Goal: Information Seeking & Learning: Compare options

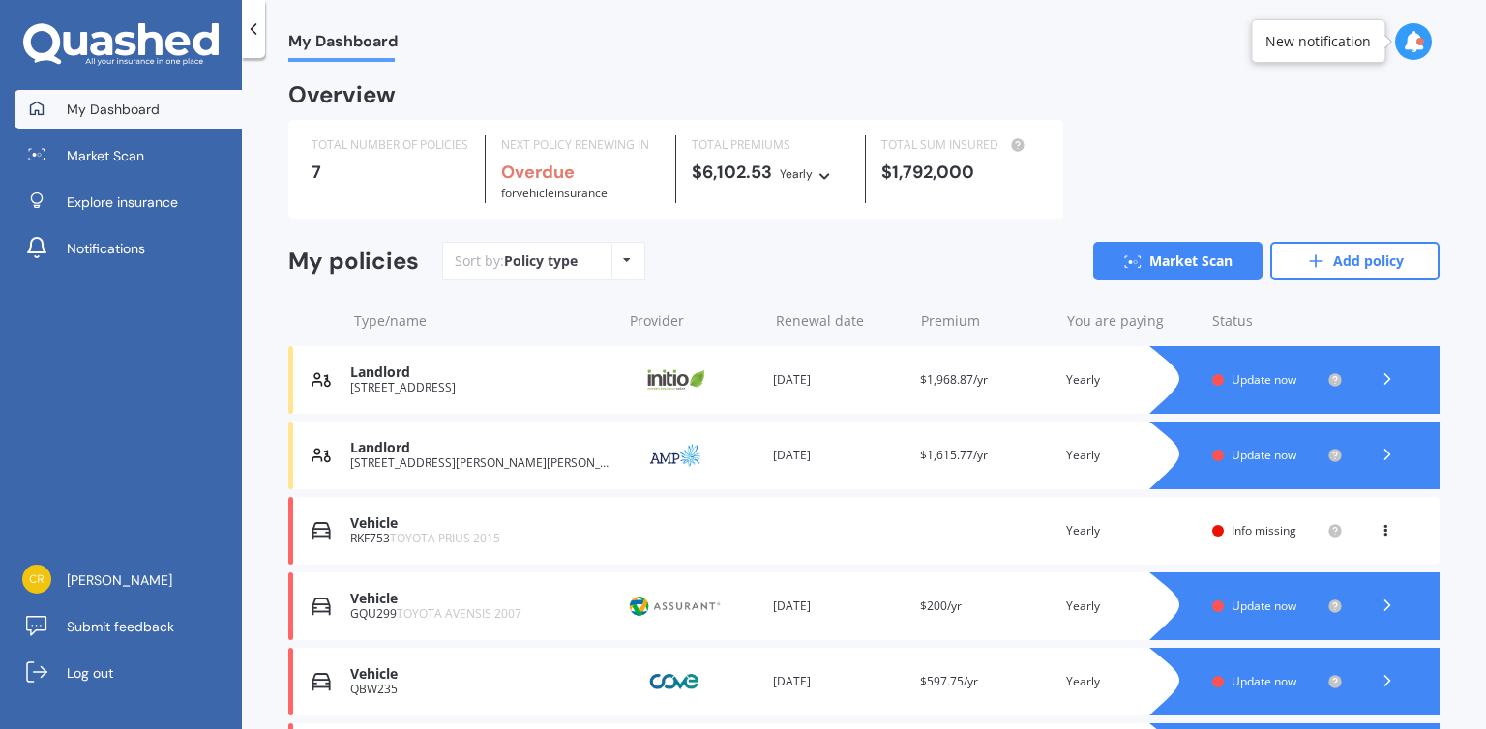
click at [1478, 40] on div "My Dashboard" at bounding box center [864, 31] width 1244 height 62
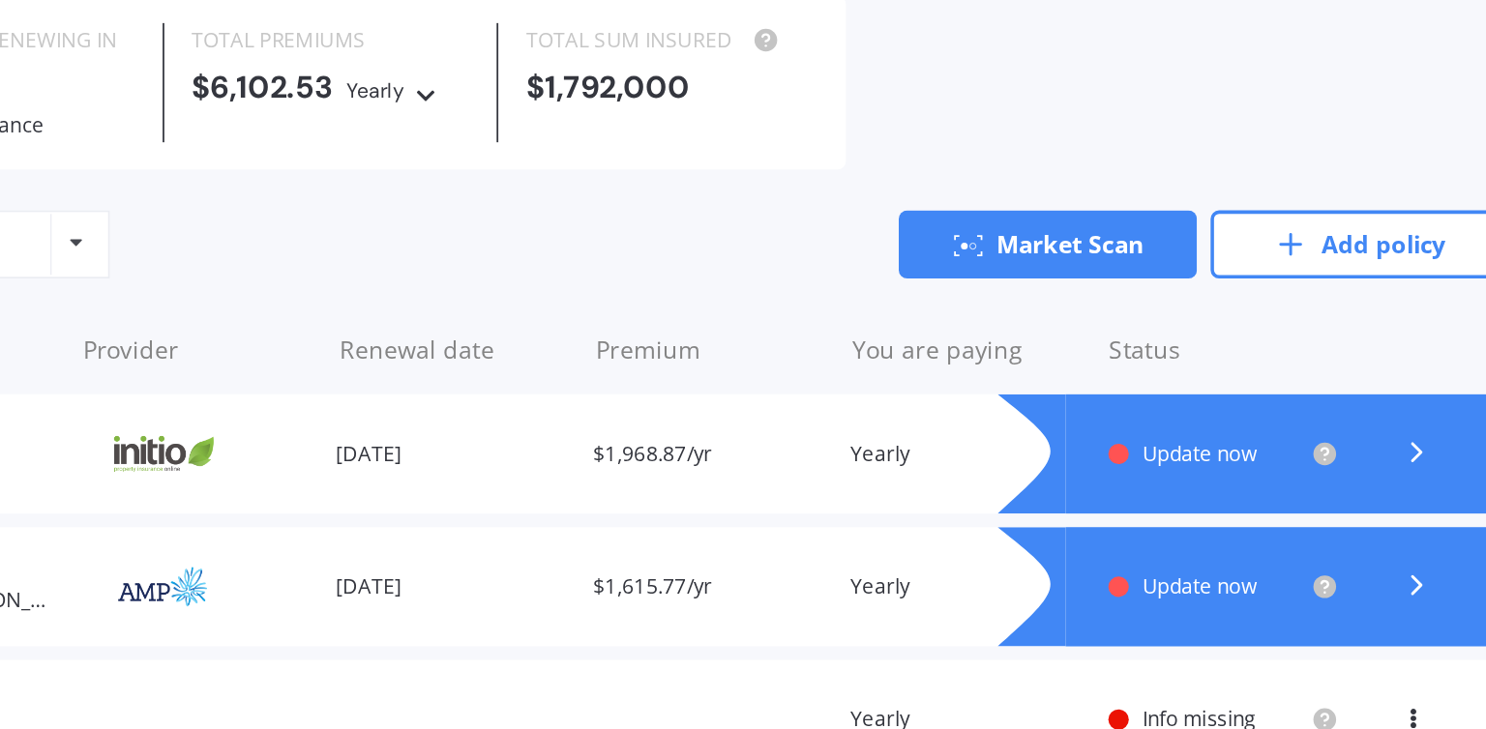
click at [1348, 178] on div "TOTAL NUMBER OF POLICIES 7 NEXT POLICY RENEWING IN Overdue for Vehicle insuranc…" at bounding box center [863, 169] width 1151 height 99
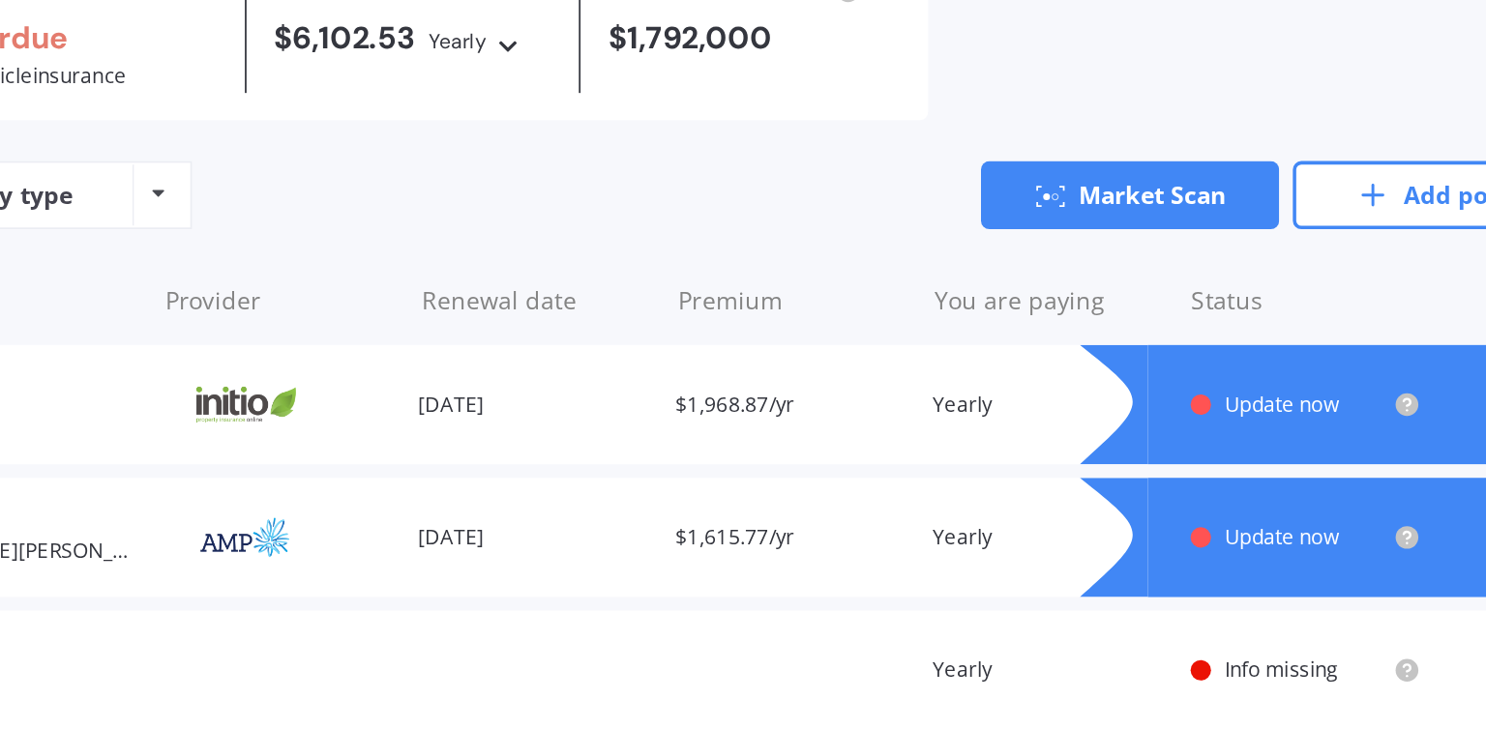
click at [1063, 288] on div "My policies Sort by: Policy type Policy type Alphabetical Date added Renewing n…" at bounding box center [863, 269] width 1151 height 54
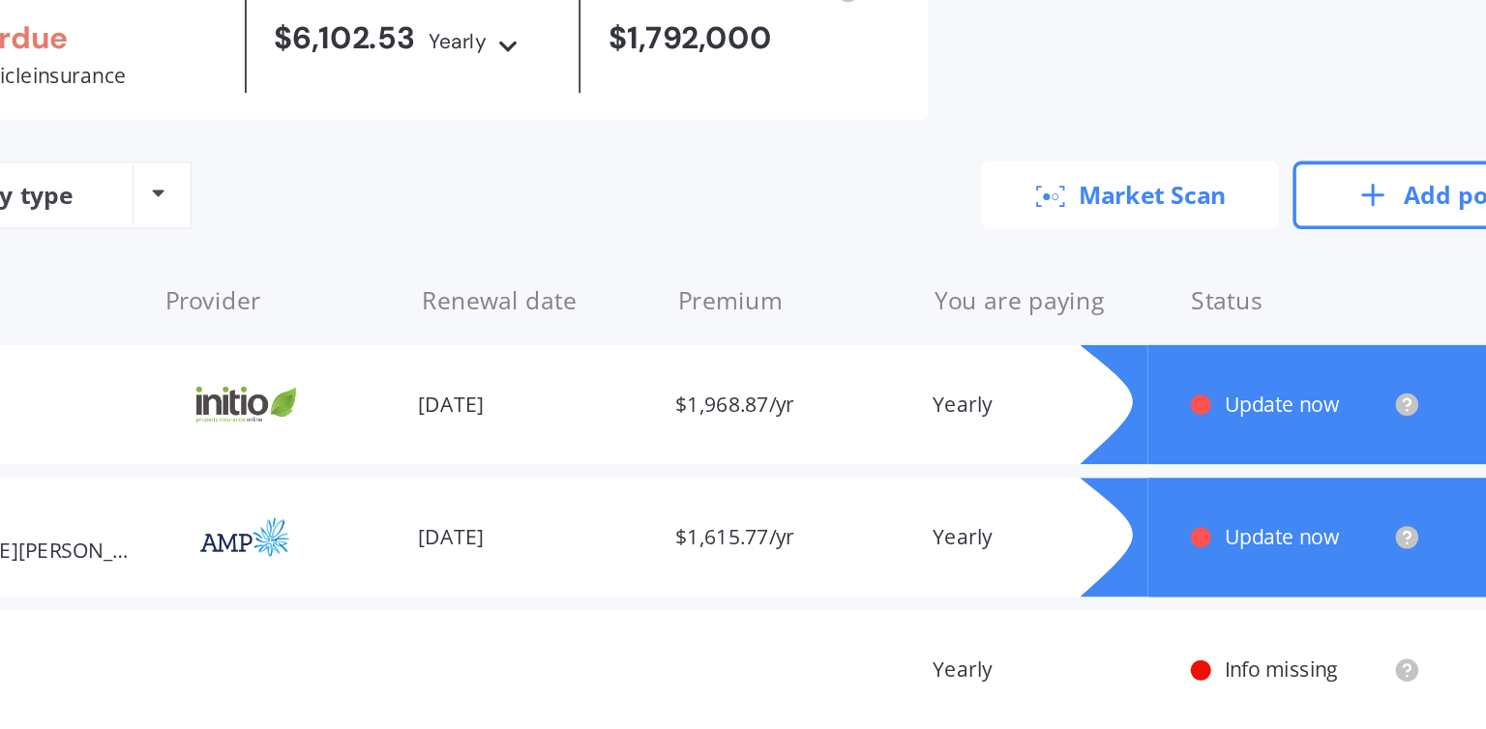
click at [1153, 265] on link "Market Scan" at bounding box center [1177, 261] width 169 height 39
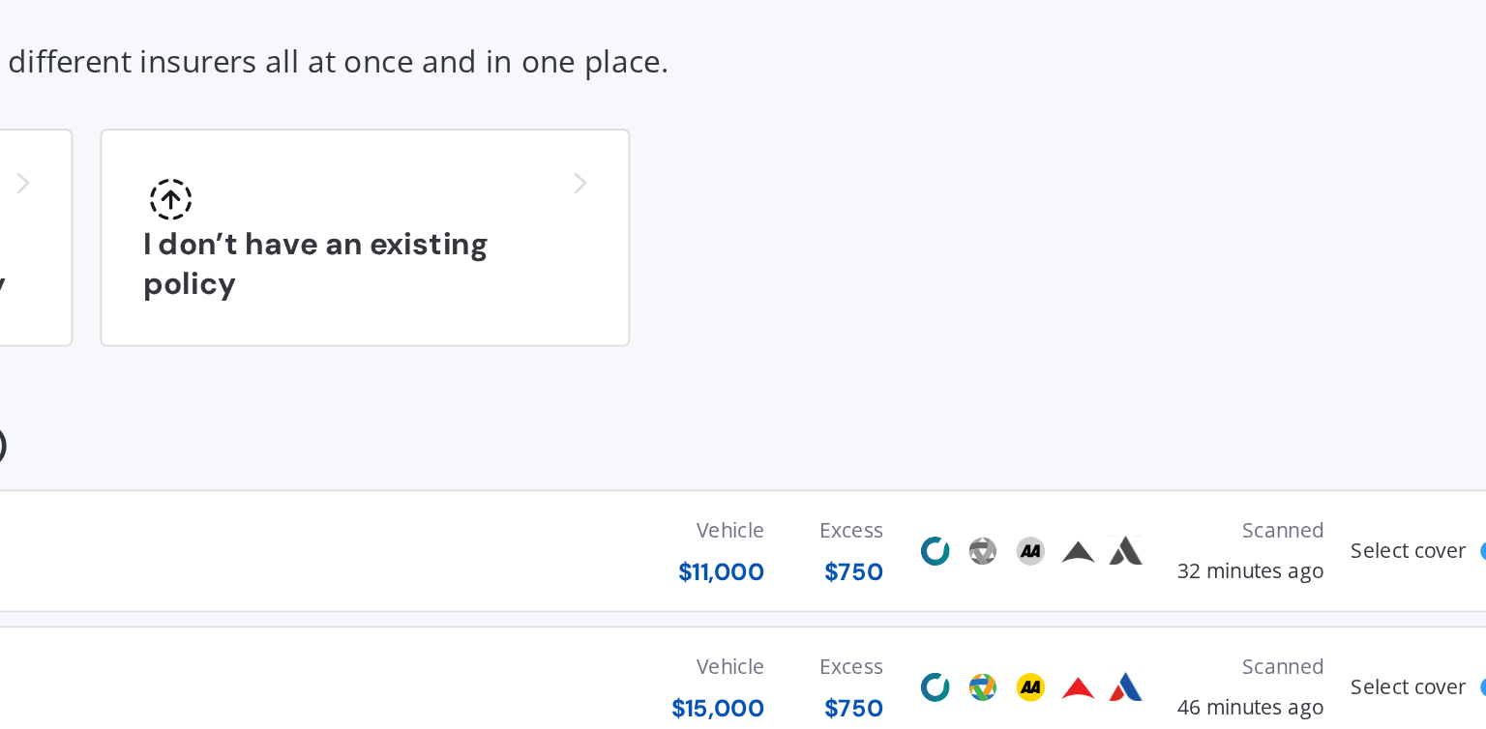
scroll to position [10, 0]
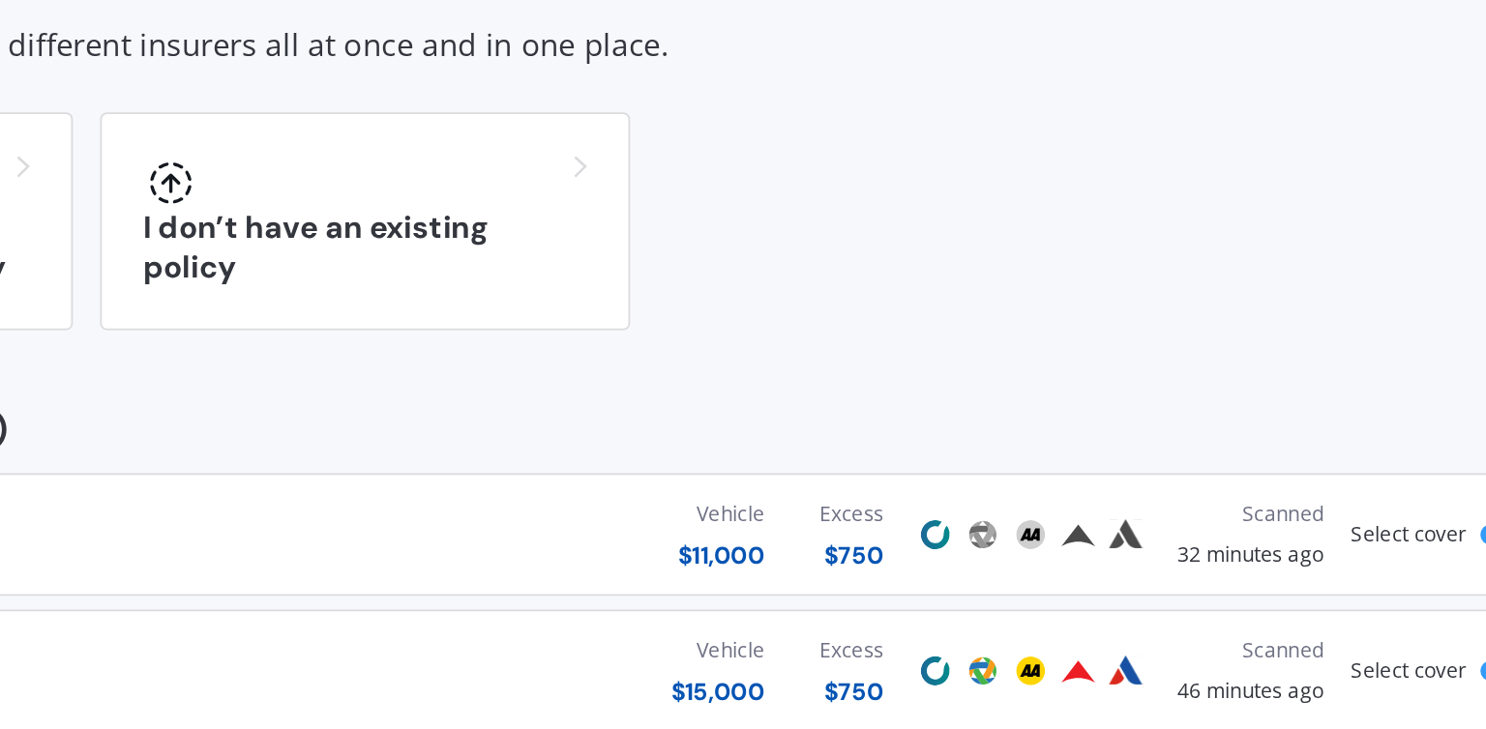
drag, startPoint x: 1110, startPoint y: 261, endPoint x: 1120, endPoint y: 261, distance: 10.6
click at [1120, 261] on div "Compare my existing policy I don’t have an existing policy" at bounding box center [863, 276] width 1151 height 124
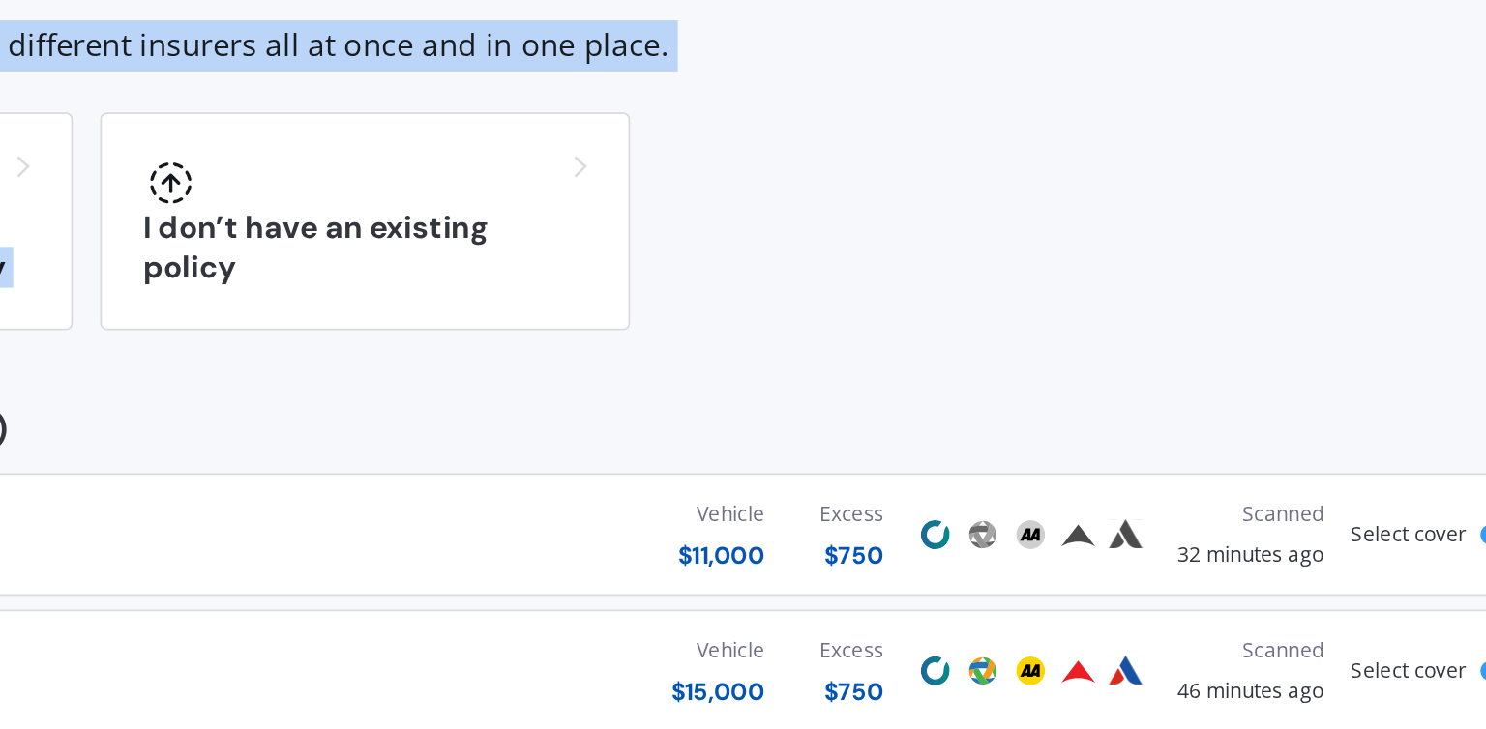
drag, startPoint x: 1120, startPoint y: 261, endPoint x: 1390, endPoint y: 12, distance: 367.6
click at [1390, 0] on html "My Dashboard Market Scan Explore insurance Notifications crystal chen Submit fe…" at bounding box center [743, 364] width 1486 height 729
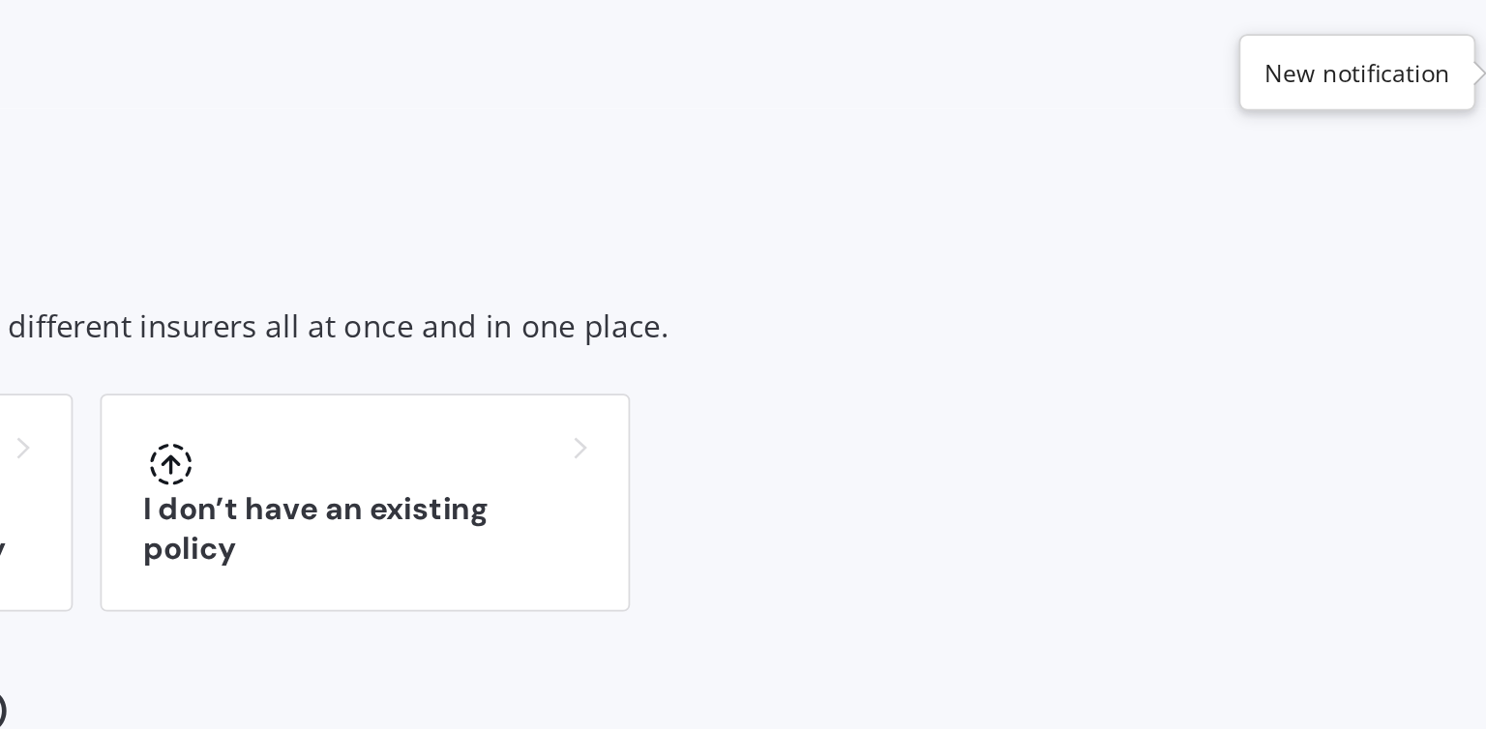
click at [1223, 113] on div "Market Scan" at bounding box center [863, 112] width 1151 height 55
drag, startPoint x: 1223, startPoint y: 113, endPoint x: 1390, endPoint y: -40, distance: 226.6
click at [1390, 0] on html "My Dashboard Market Scan Explore insurance Notifications [PERSON_NAME] Submit f…" at bounding box center [743, 364] width 1486 height 729
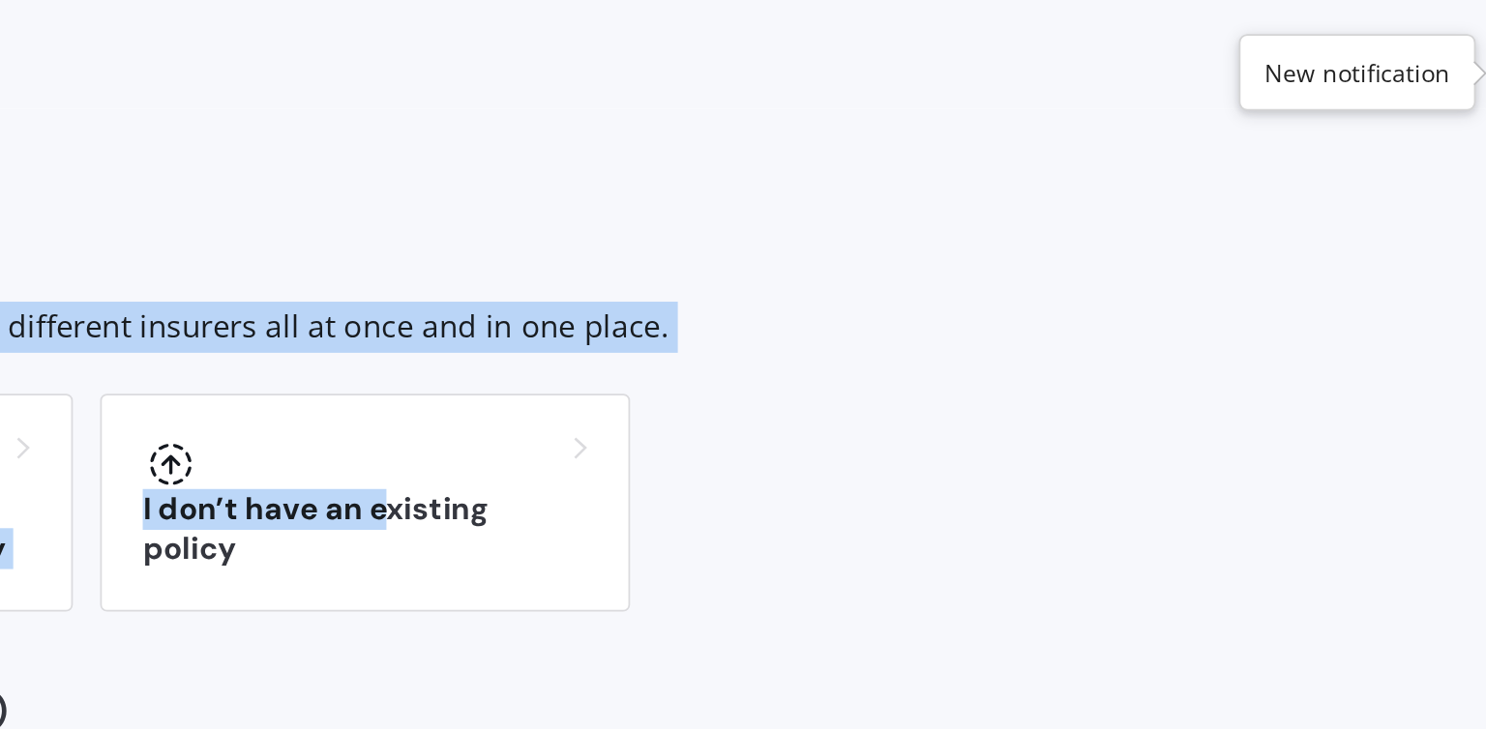
drag, startPoint x: 762, startPoint y: 289, endPoint x: 1101, endPoint y: -34, distance: 468.0
click at [1101, 0] on html "My Dashboard Market Scan Explore insurance Notifications [PERSON_NAME] Submit f…" at bounding box center [743, 364] width 1486 height 729
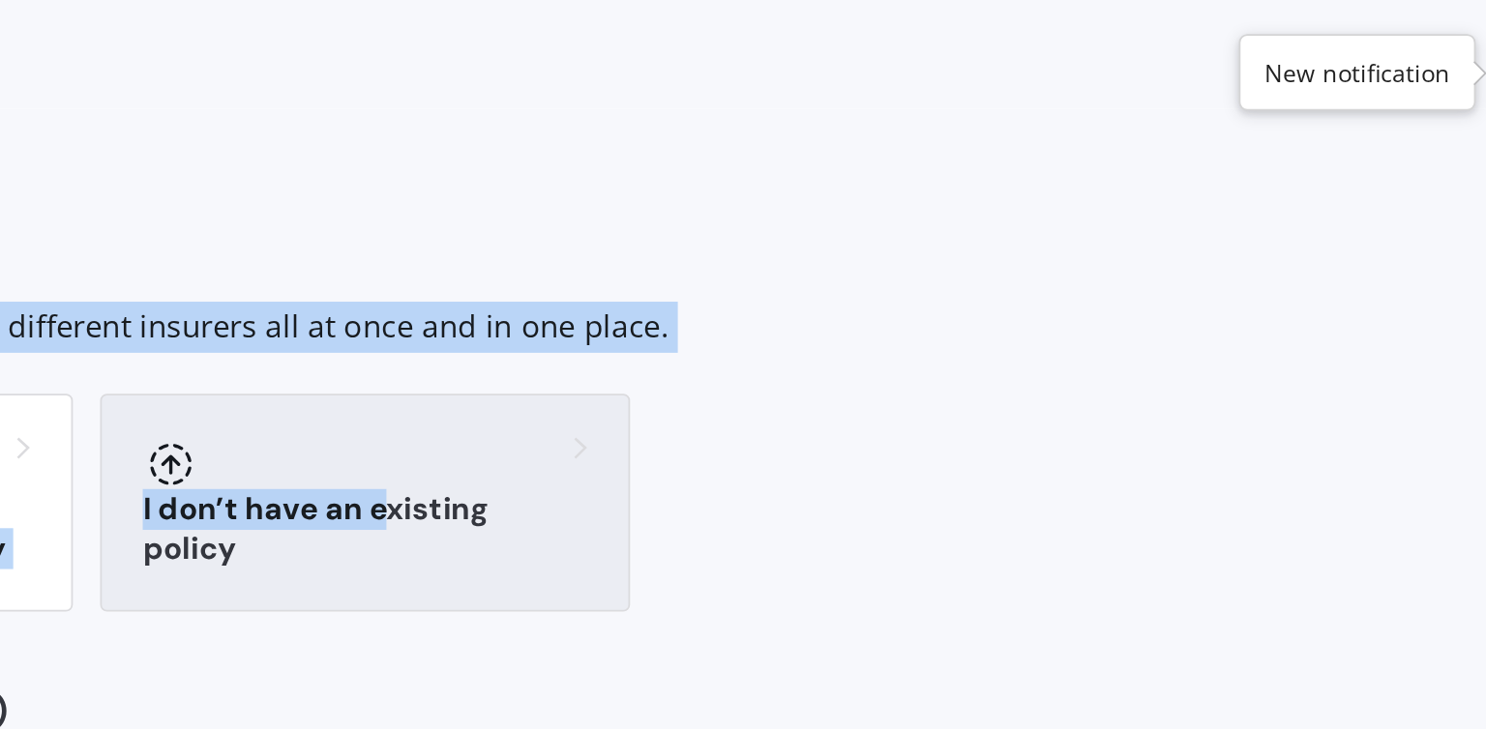
click at [679, 313] on h3 "I don’t have an existing policy" at bounding box center [755, 301] width 252 height 44
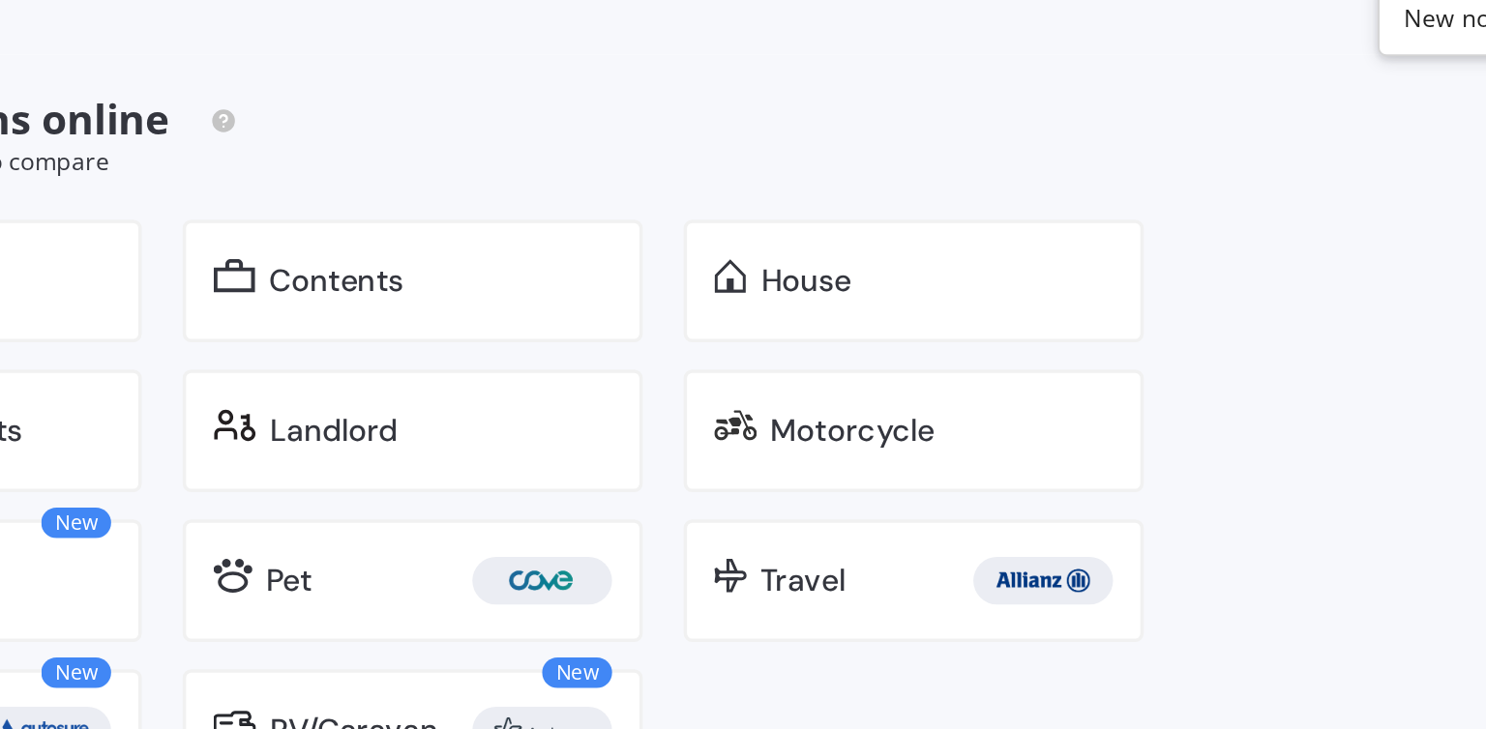
click at [884, 125] on div "Select the cover you want to compare" at bounding box center [714, 122] width 853 height 19
click at [989, 85] on div "Show me options online Select the cover you want to compare" at bounding box center [714, 108] width 853 height 47
drag, startPoint x: 989, startPoint y: 84, endPoint x: 1209, endPoint y: -9, distance: 239.3
click at [1209, 0] on html "My Dashboard Market Scan Explore insurance Notifications [PERSON_NAME] Submit f…" at bounding box center [743, 364] width 1486 height 729
drag, startPoint x: 823, startPoint y: 104, endPoint x: 1072, endPoint y: -7, distance: 272.4
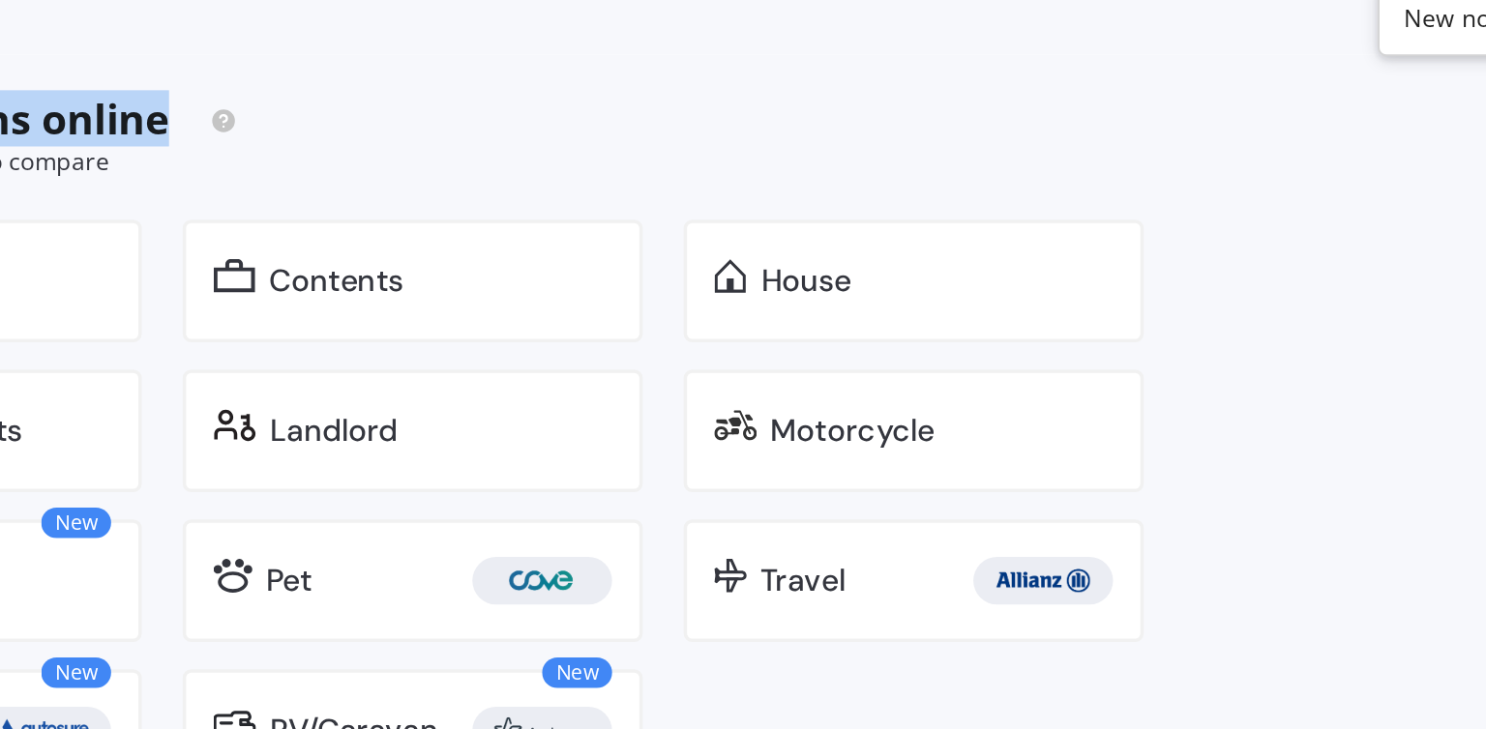
click at [1072, 0] on html "My Dashboard Market Scan Explore insurance Notifications [PERSON_NAME] Submit f…" at bounding box center [743, 364] width 1486 height 729
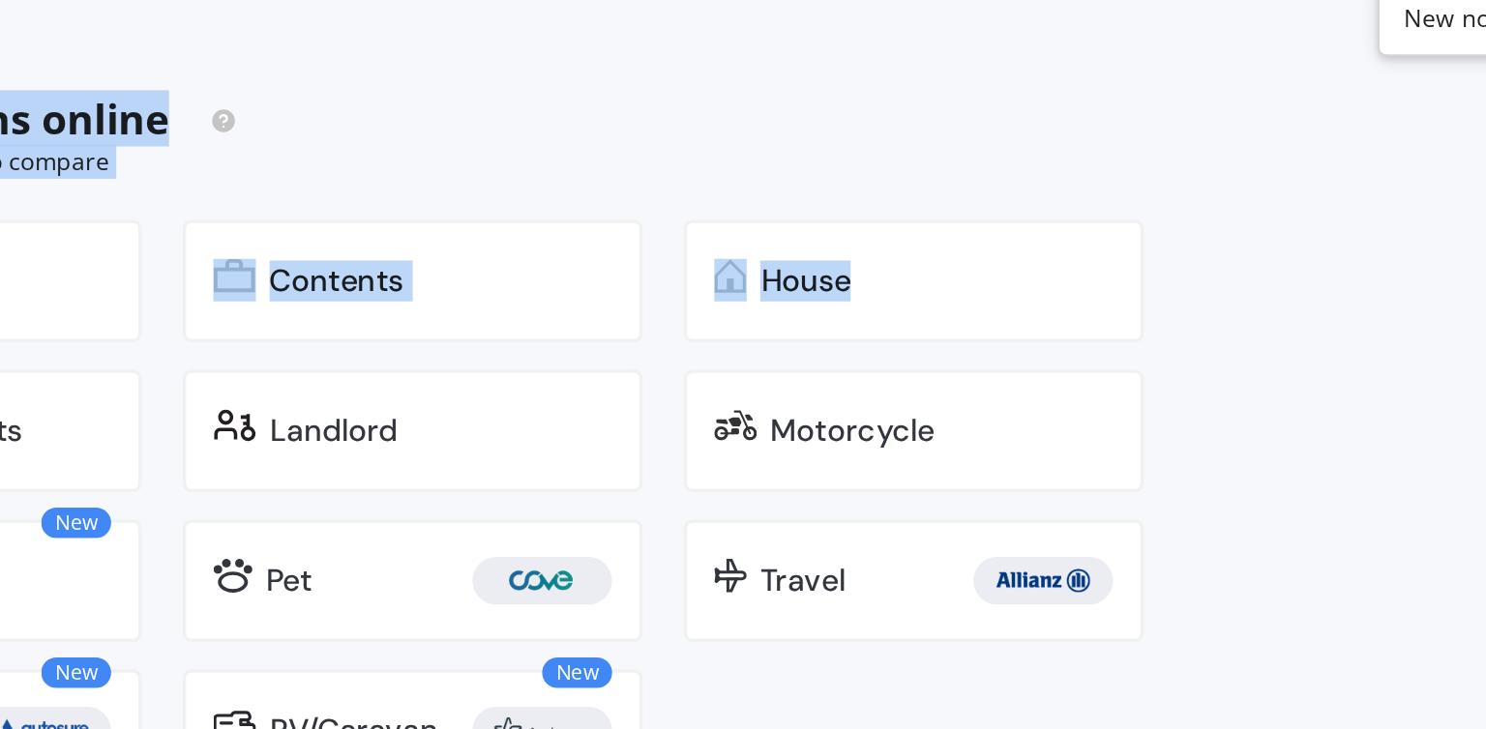
drag, startPoint x: 1201, startPoint y: 227, endPoint x: 1305, endPoint y: -4, distance: 253.3
click at [1305, 0] on html "My Dashboard Market Scan Explore insurance Notifications [PERSON_NAME] Submit f…" at bounding box center [743, 364] width 1486 height 729
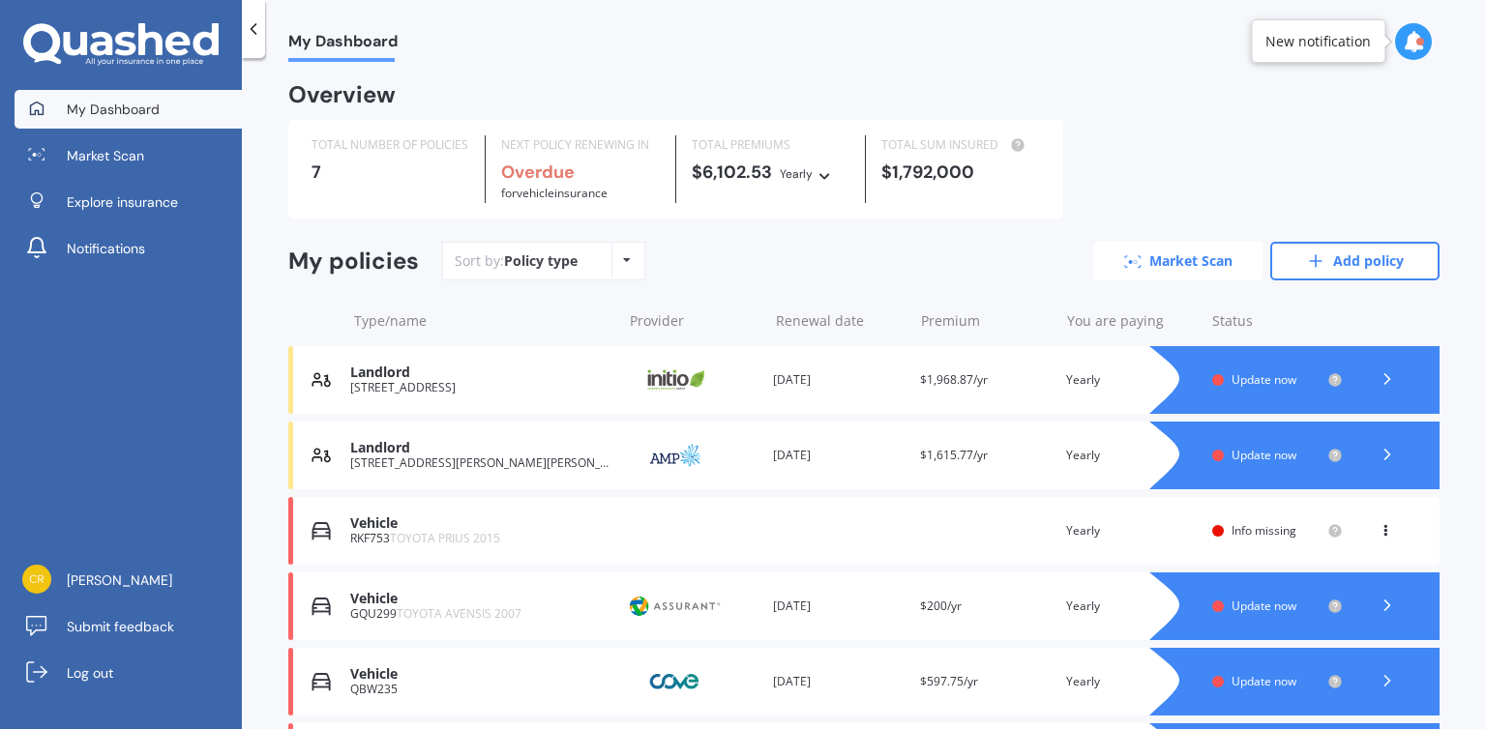
click at [1173, 260] on link "Market Scan" at bounding box center [1177, 261] width 169 height 39
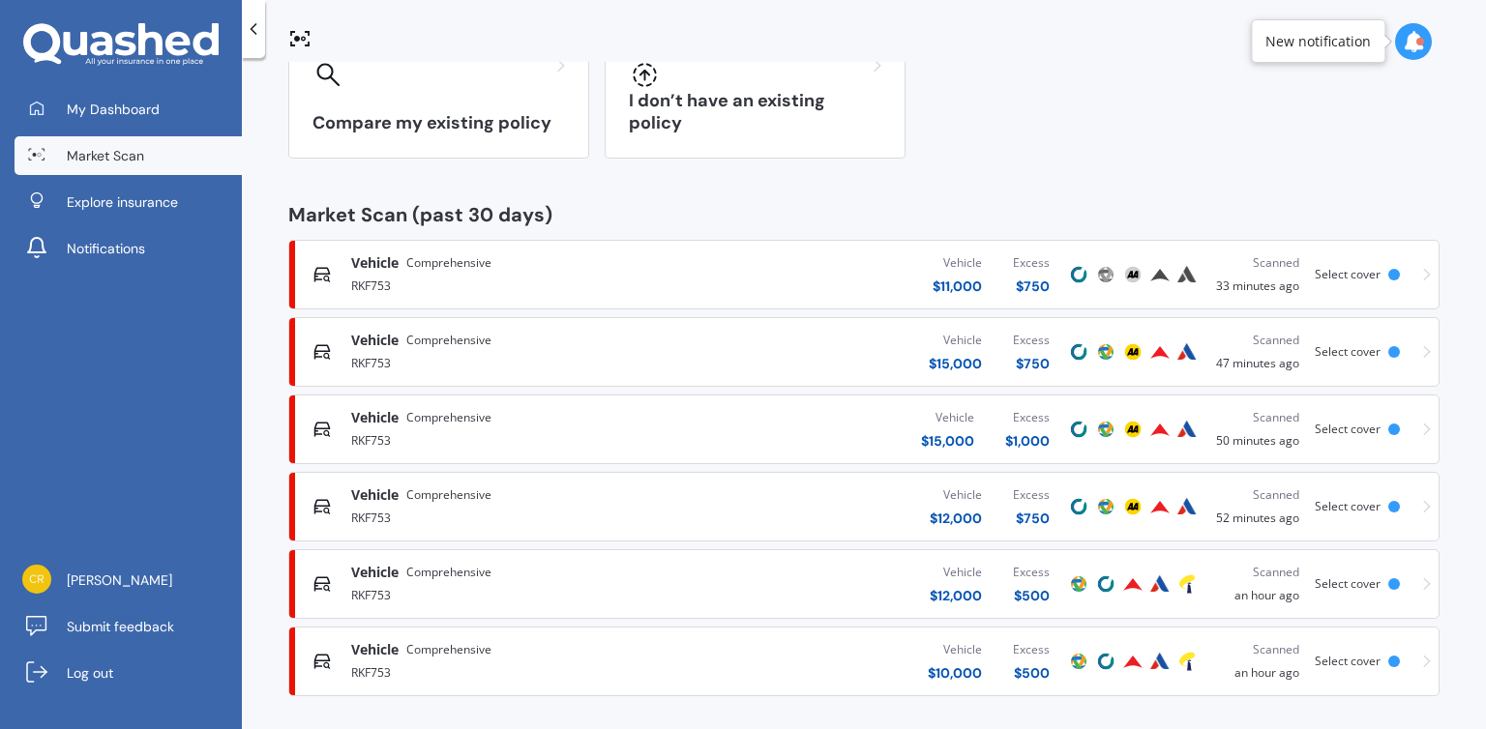
scroll to position [198, 0]
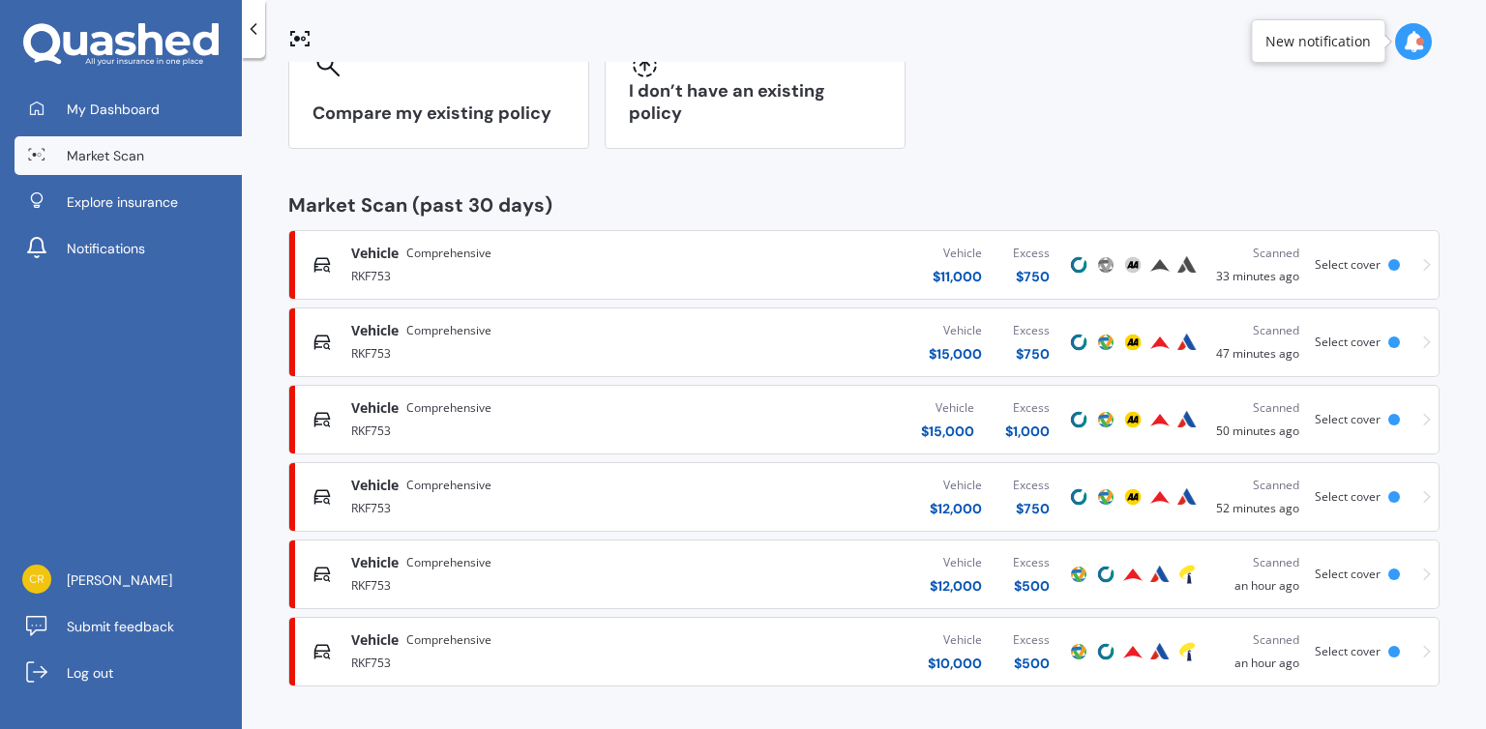
click at [944, 273] on div "$ 11,000" at bounding box center [957, 276] width 49 height 19
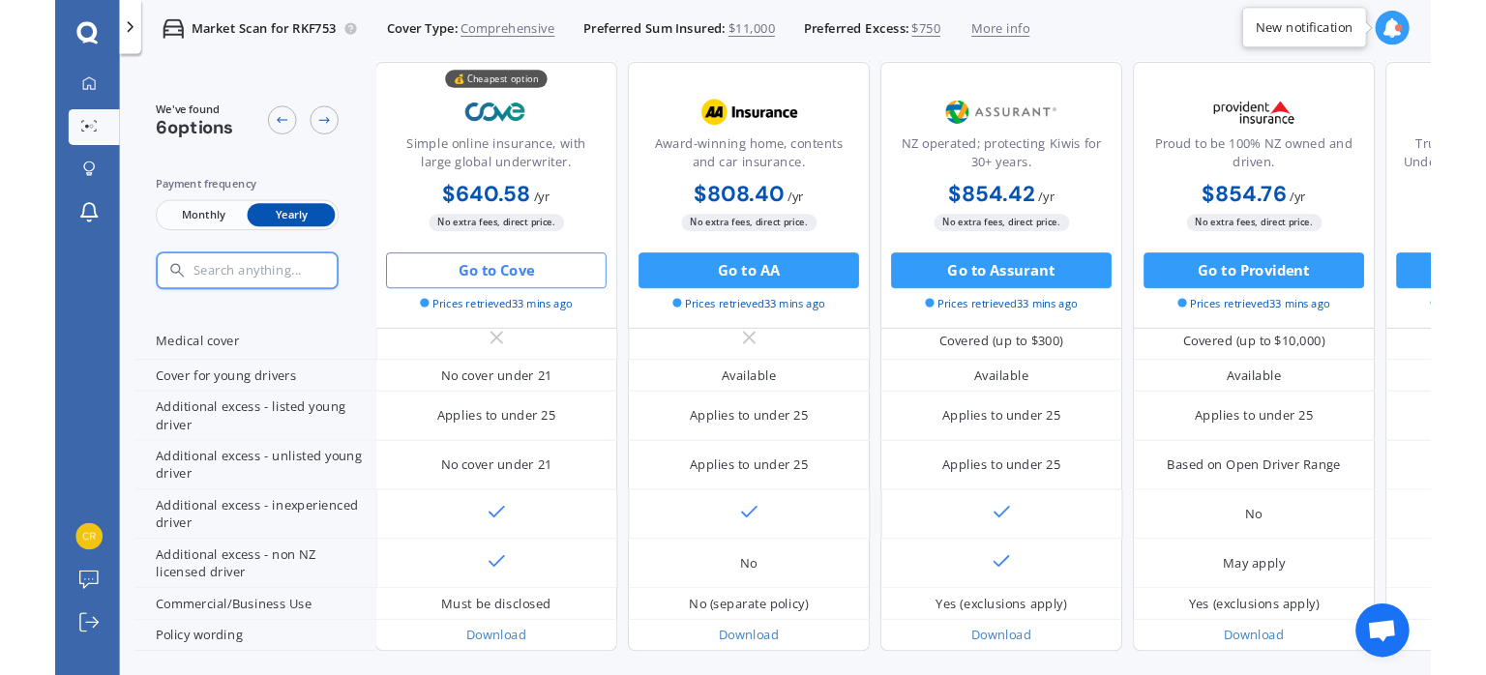
scroll to position [1002, 0]
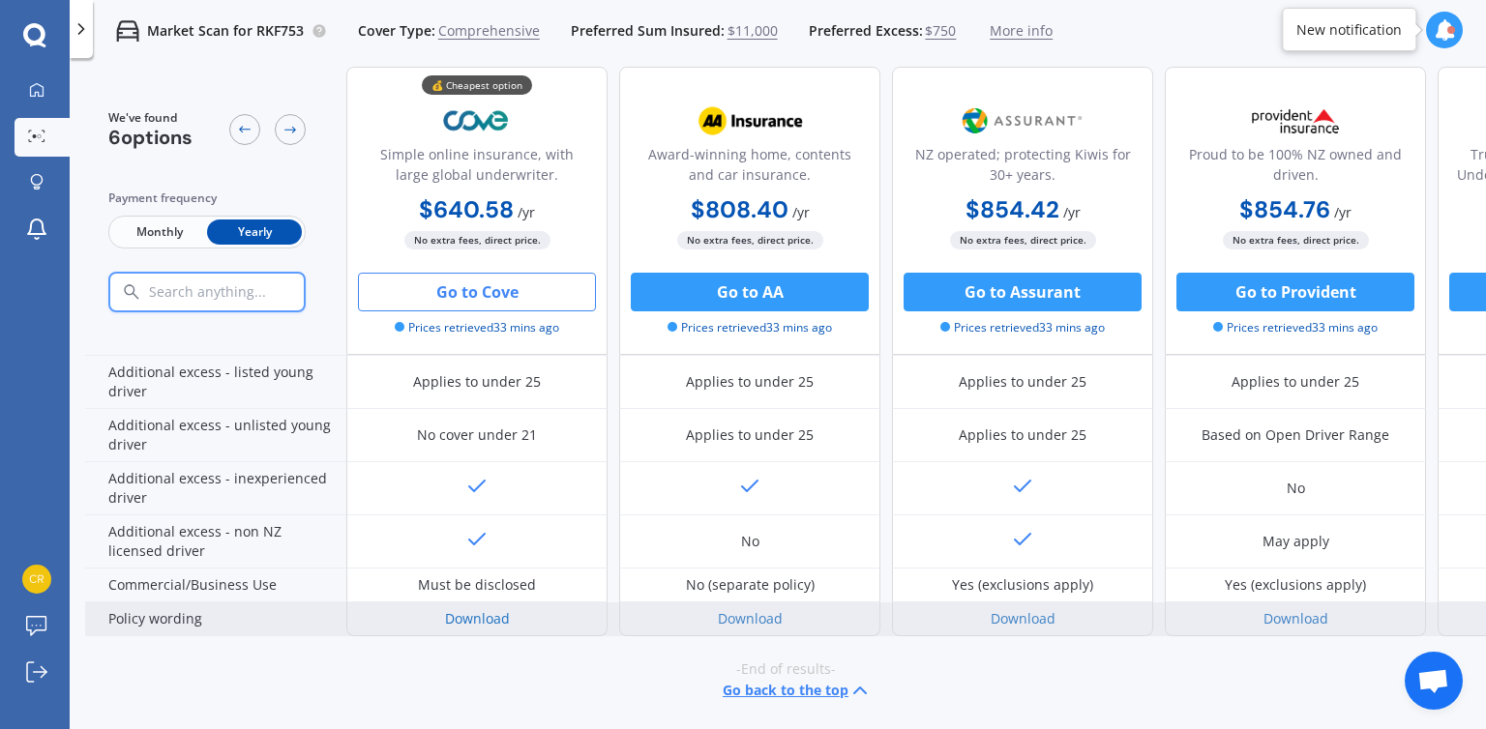
click at [475, 609] on link "Download" at bounding box center [477, 618] width 65 height 18
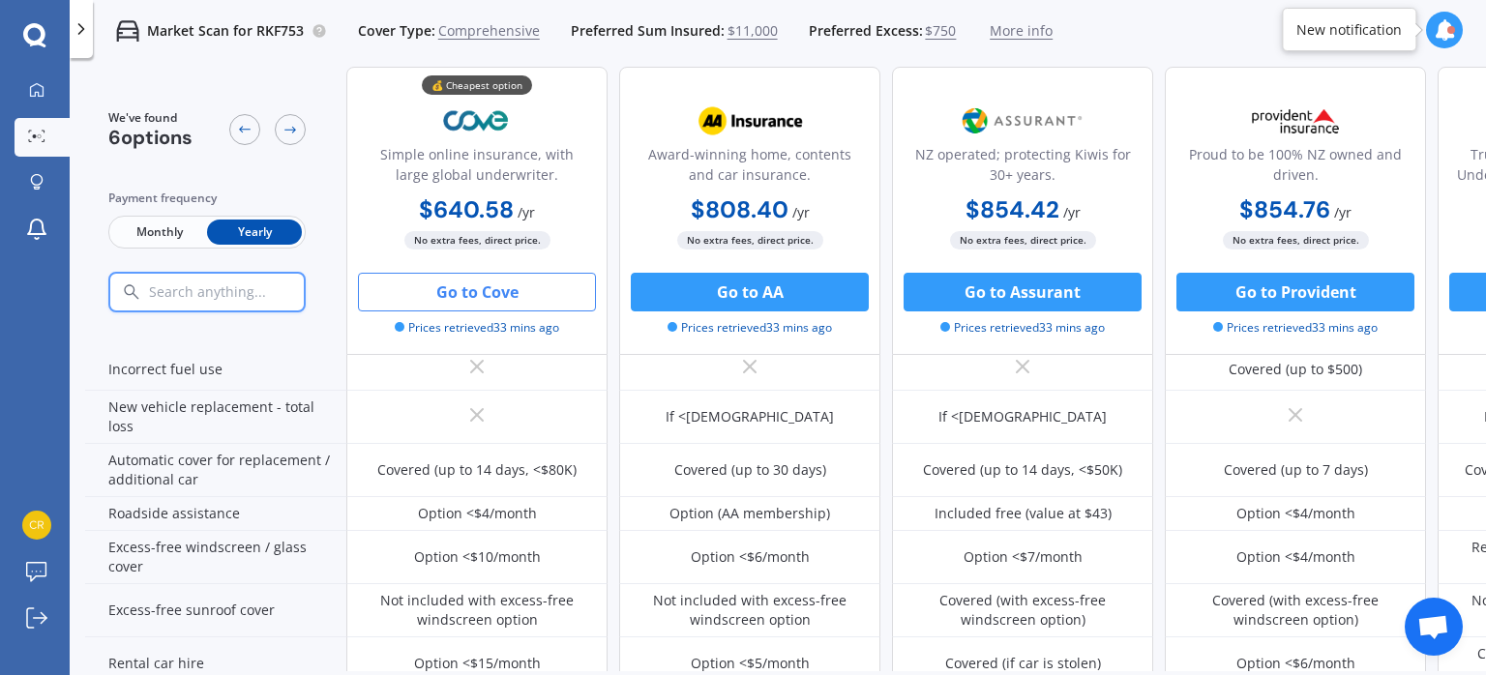
scroll to position [1056, 0]
